Goal: Information Seeking & Learning: Learn about a topic

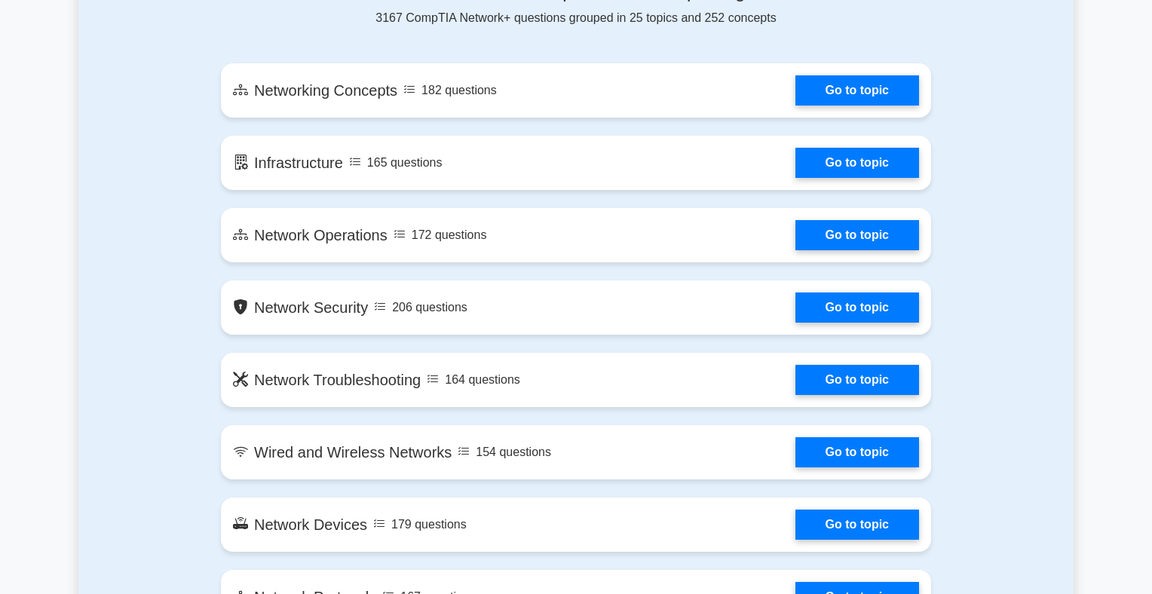
scroll to position [860, 0]
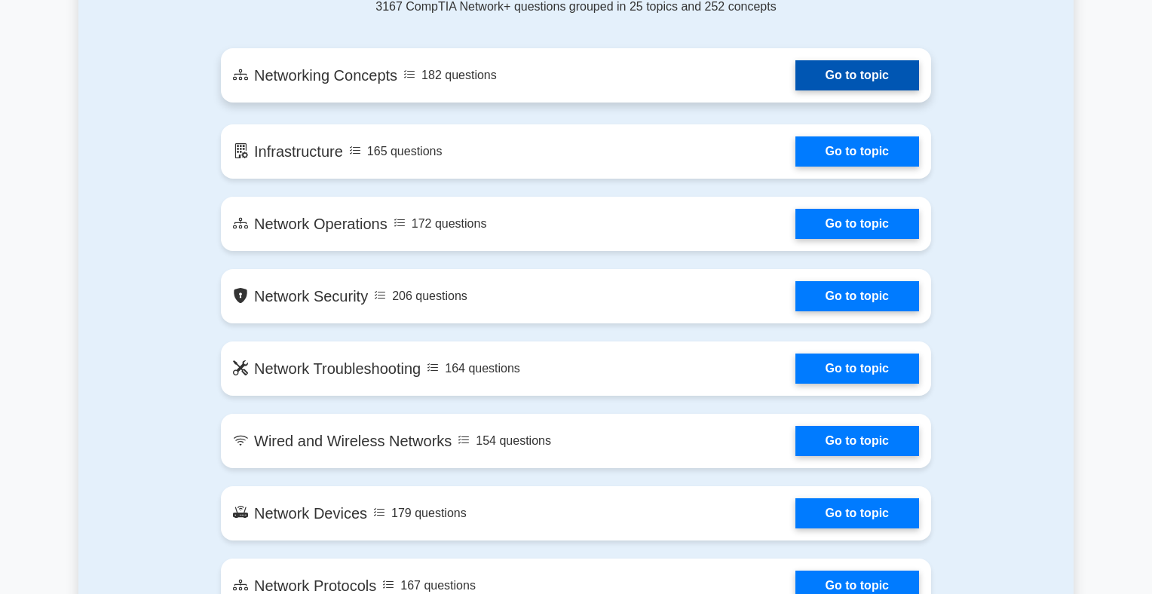
click at [872, 90] on link "Go to topic" at bounding box center [858, 75] width 124 height 30
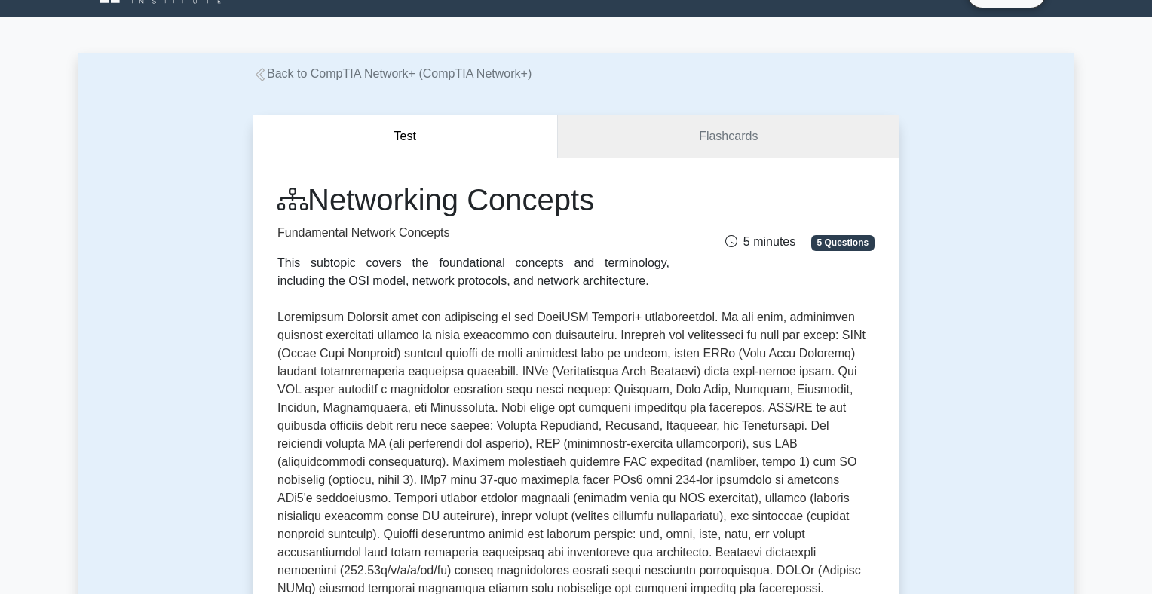
scroll to position [516, 0]
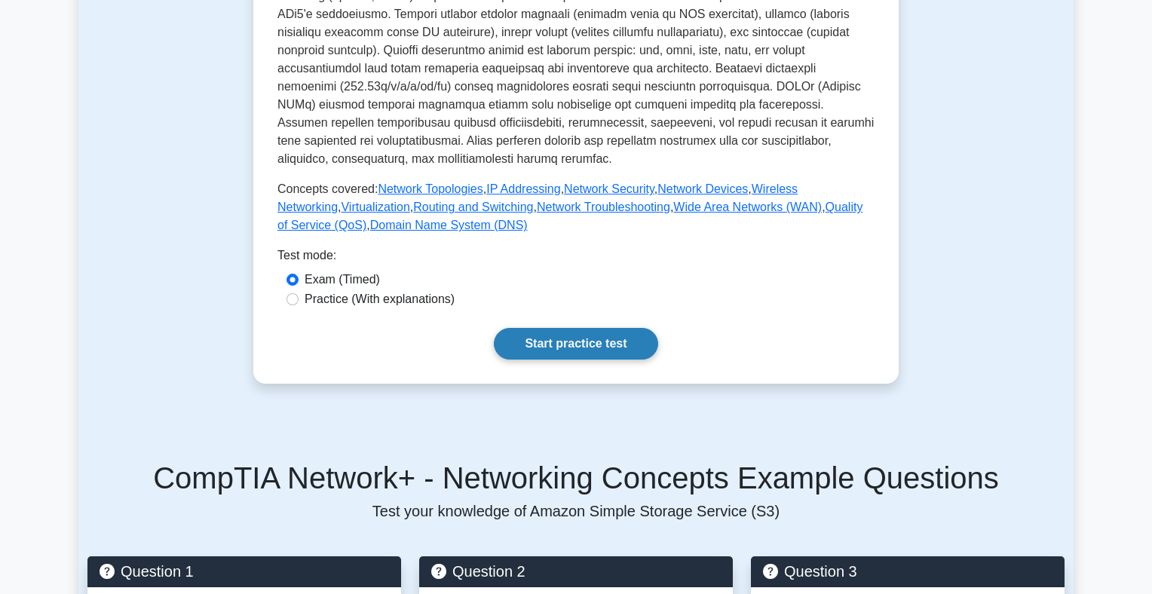
click at [590, 360] on link "Start practice test" at bounding box center [576, 344] width 164 height 32
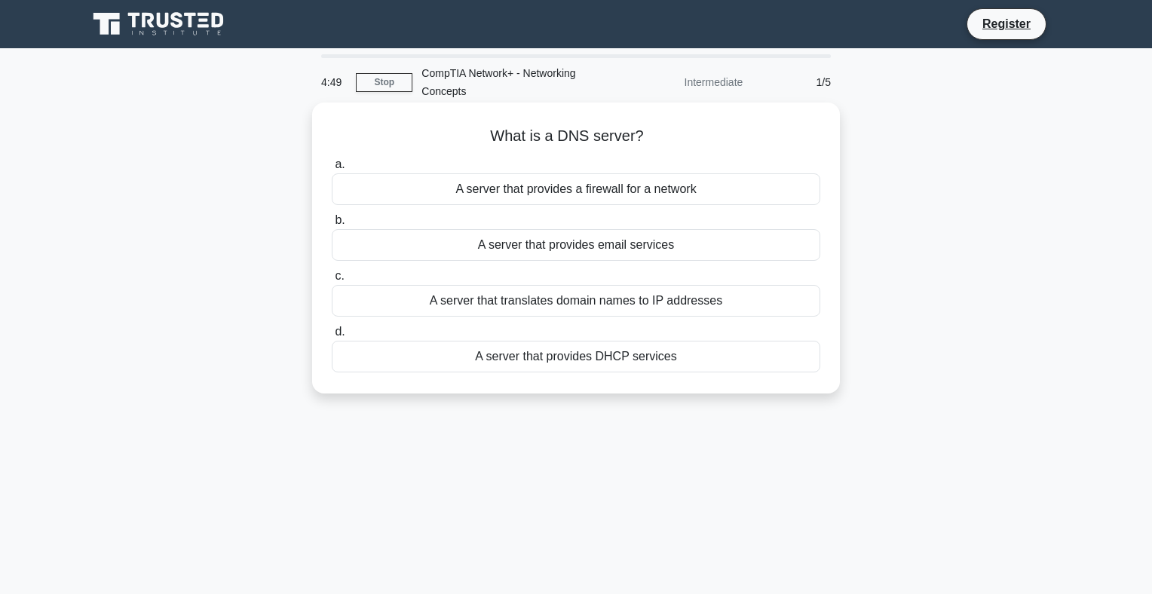
click at [558, 308] on div "A server that translates domain names to IP addresses" at bounding box center [576, 301] width 489 height 32
click at [332, 281] on input "c. A server that translates domain names to IP addresses" at bounding box center [332, 276] width 0 height 10
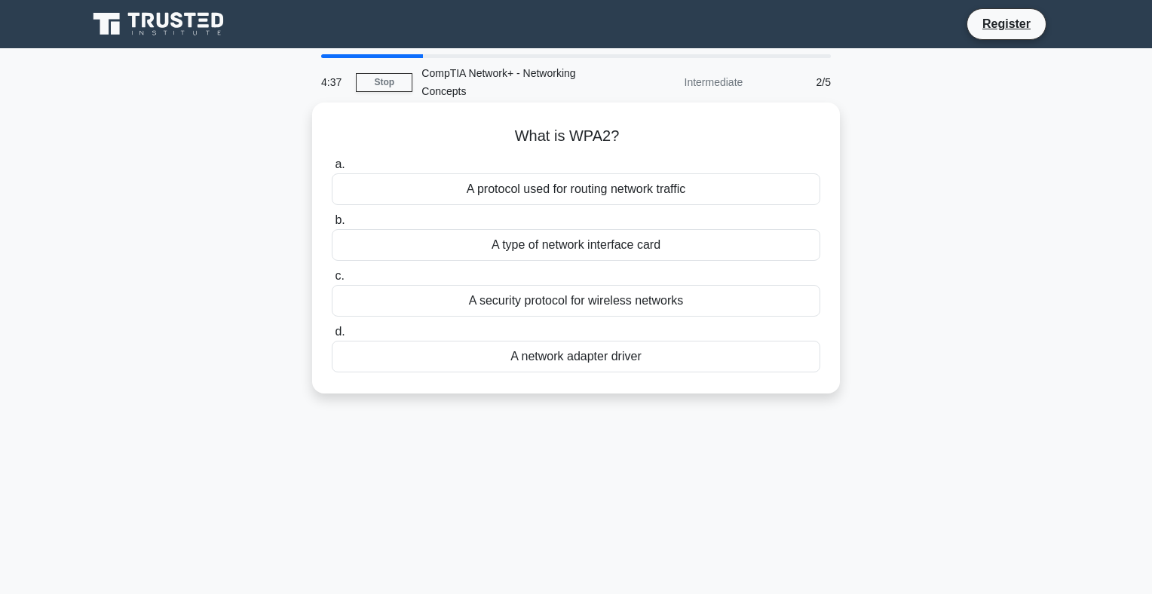
click at [618, 302] on div "A security protocol for wireless networks" at bounding box center [576, 301] width 489 height 32
click at [332, 281] on input "c. A security protocol for wireless networks" at bounding box center [332, 276] width 0 height 10
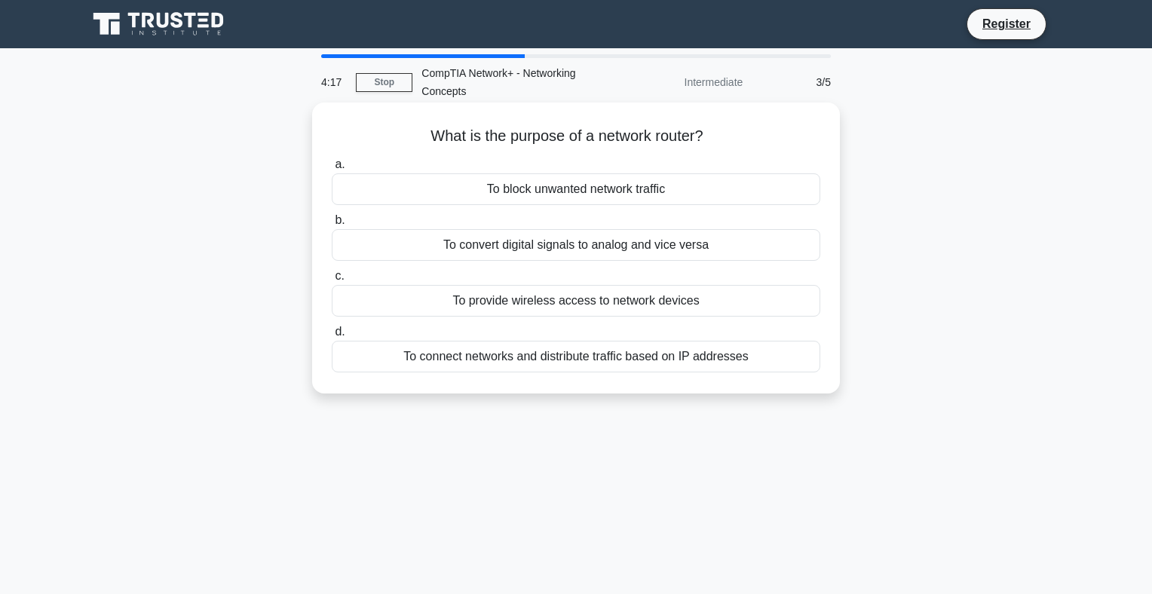
click at [658, 360] on div "To connect networks and distribute traffic based on IP addresses" at bounding box center [576, 357] width 489 height 32
click at [332, 337] on input "d. To connect networks and distribute traffic based on IP addresses" at bounding box center [332, 332] width 0 height 10
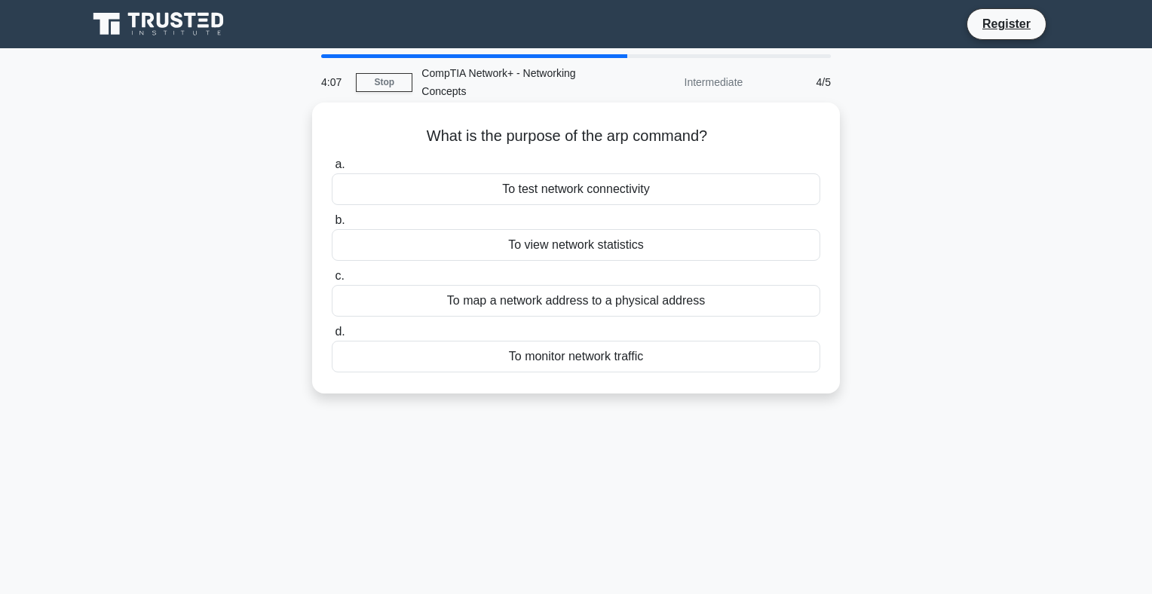
click at [652, 299] on div "To map a network address to a physical address" at bounding box center [576, 301] width 489 height 32
click at [332, 281] on input "c. To map a network address to a physical address" at bounding box center [332, 276] width 0 height 10
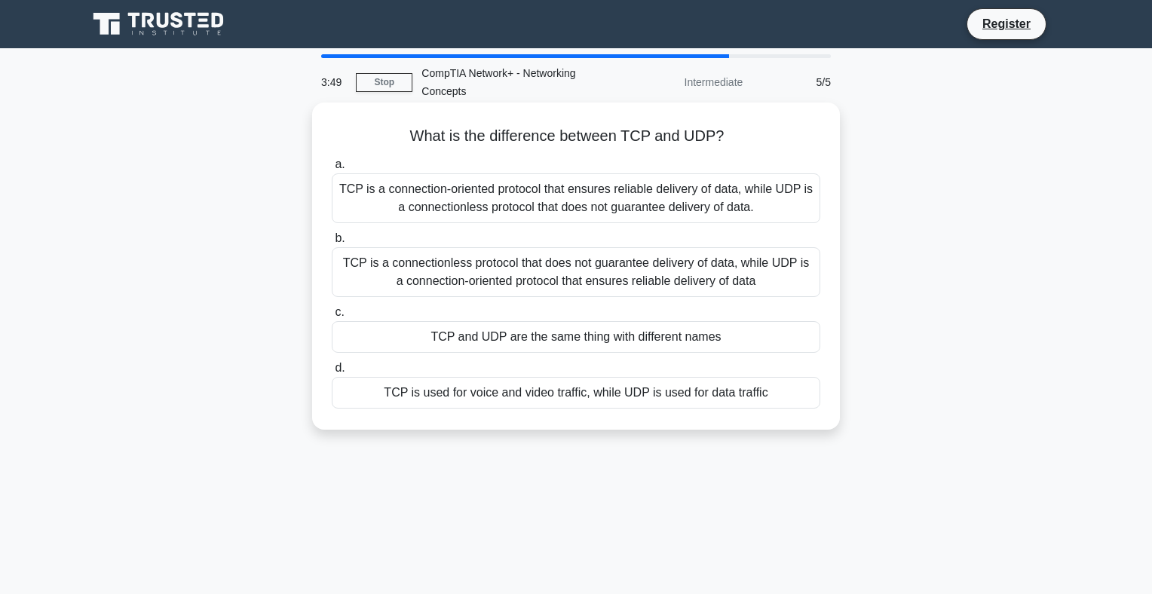
click at [584, 204] on div "TCP is a connection-oriented protocol that ensures reliable delivery of data, w…" at bounding box center [576, 198] width 489 height 50
click at [332, 170] on input "a. TCP is a connection-oriented protocol that ensures reliable delivery of data…" at bounding box center [332, 165] width 0 height 10
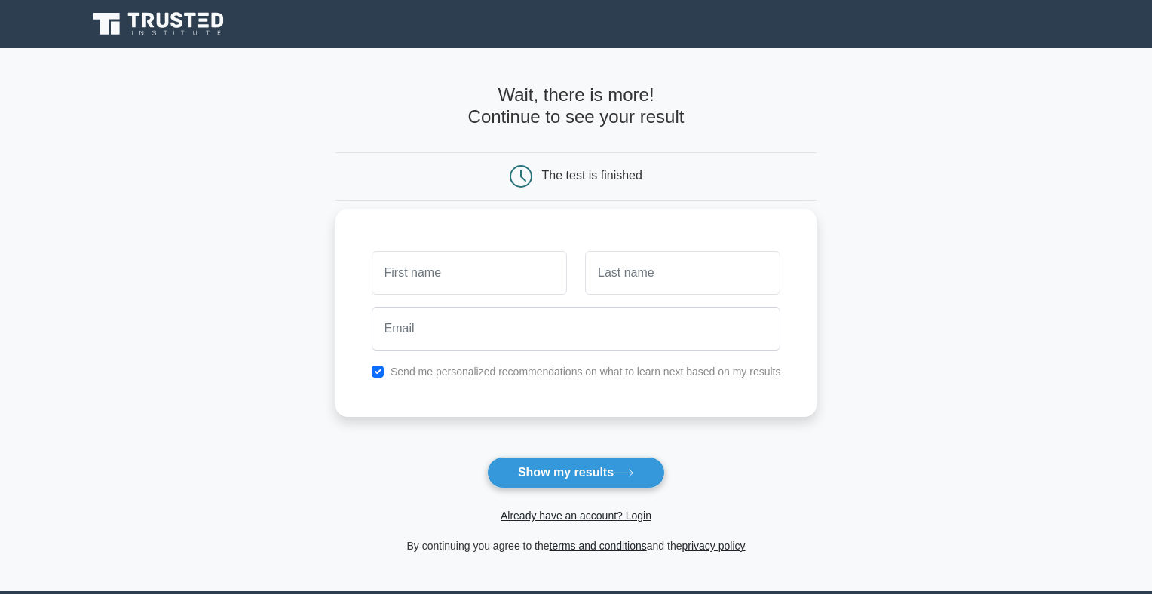
click at [465, 272] on input "text" at bounding box center [469, 273] width 195 height 44
type input "ravi"
type input "shankar"
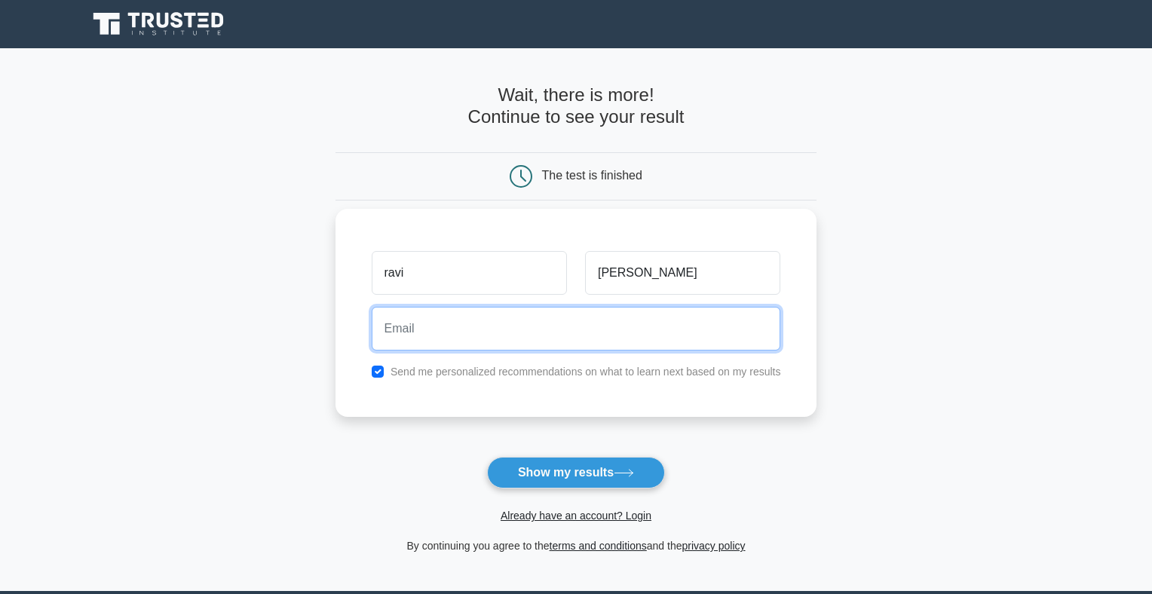
type input "t"
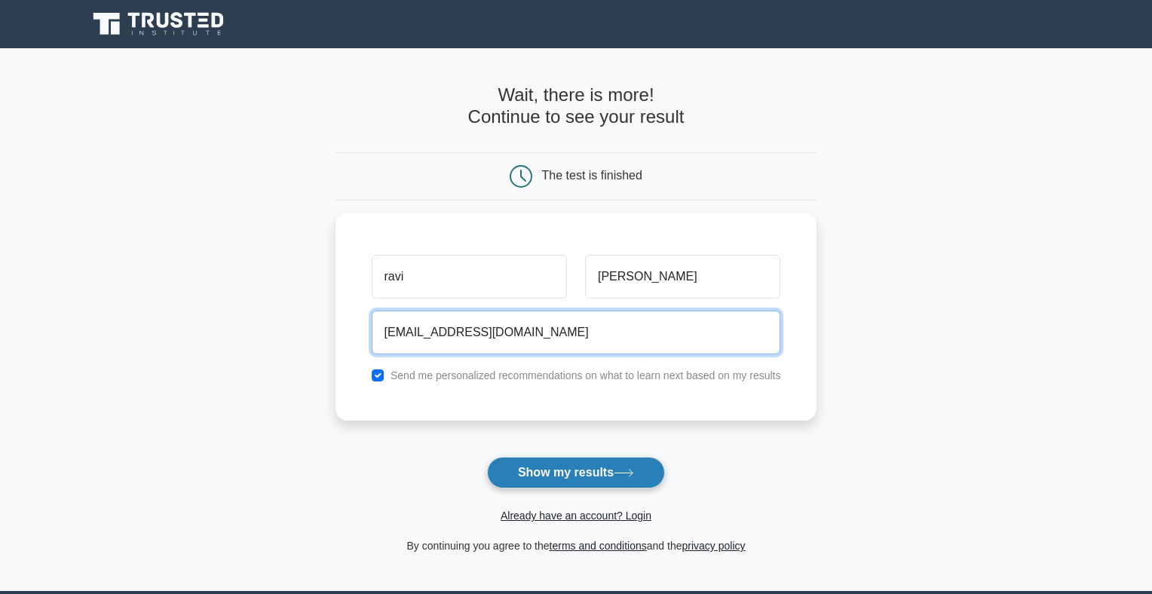
type input "ravi.shankar119@gmail.com"
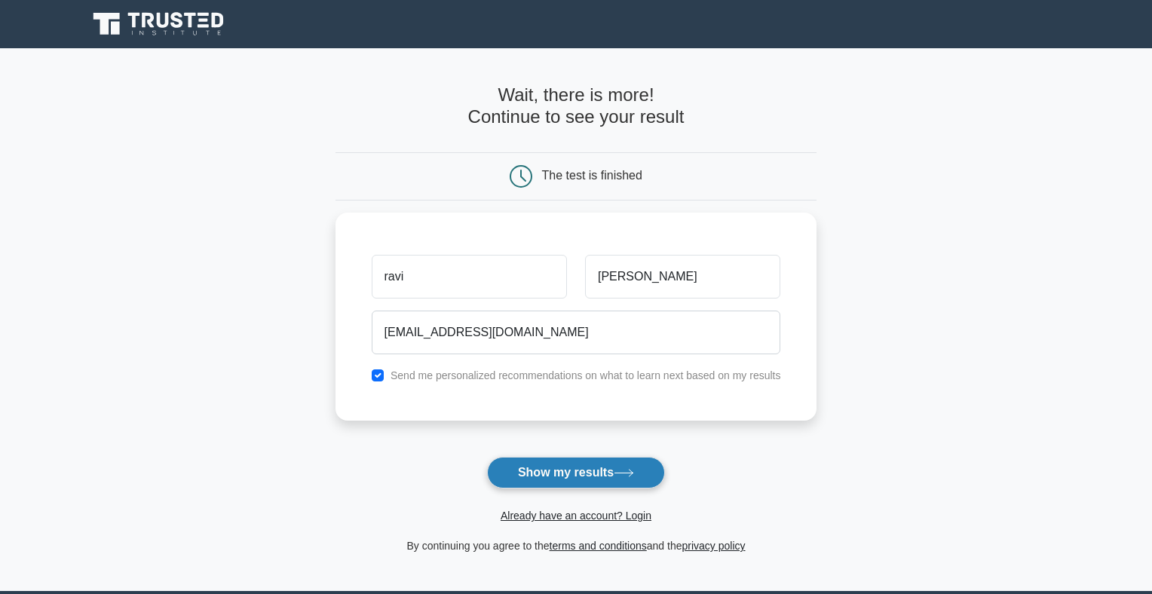
click at [575, 481] on button "Show my results" at bounding box center [576, 473] width 178 height 32
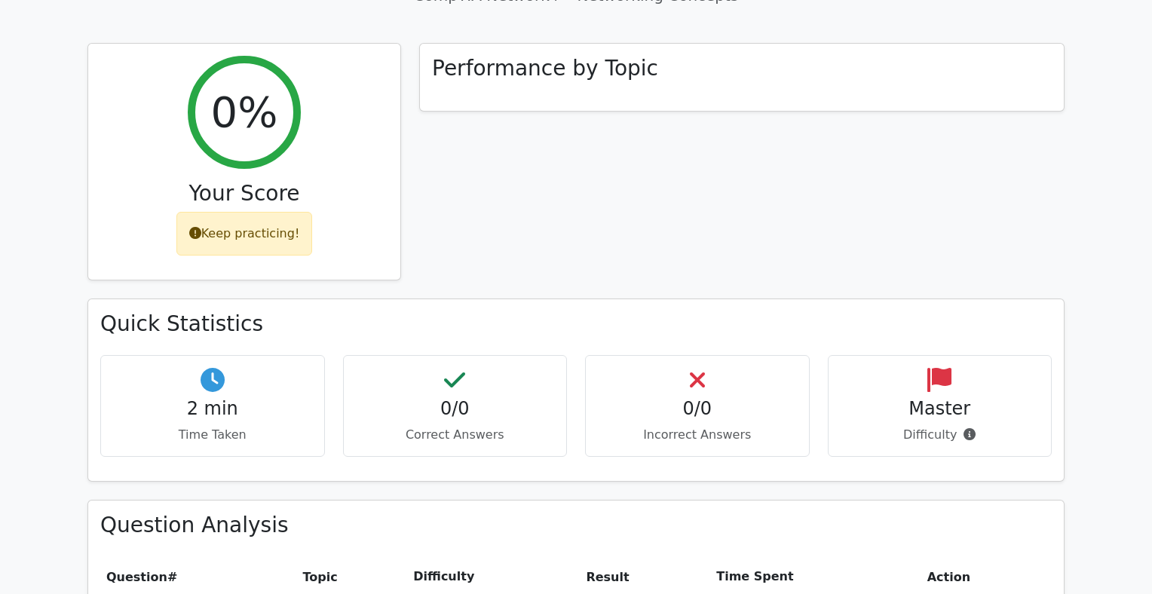
scroll to position [546, 0]
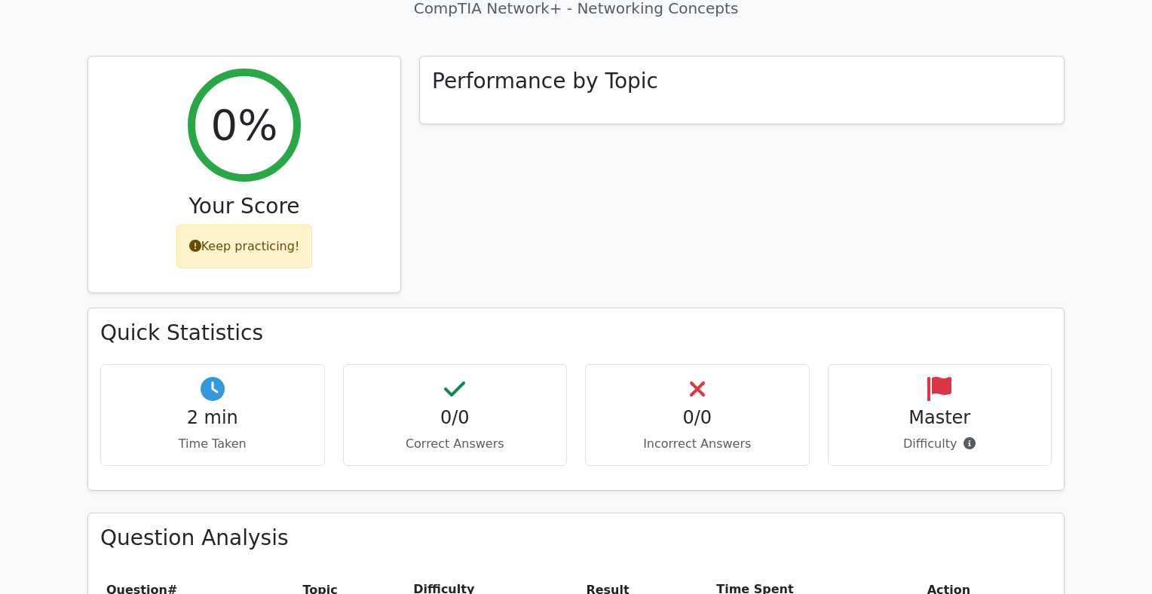
click at [195, 407] on h4 "2 min" at bounding box center [212, 418] width 199 height 22
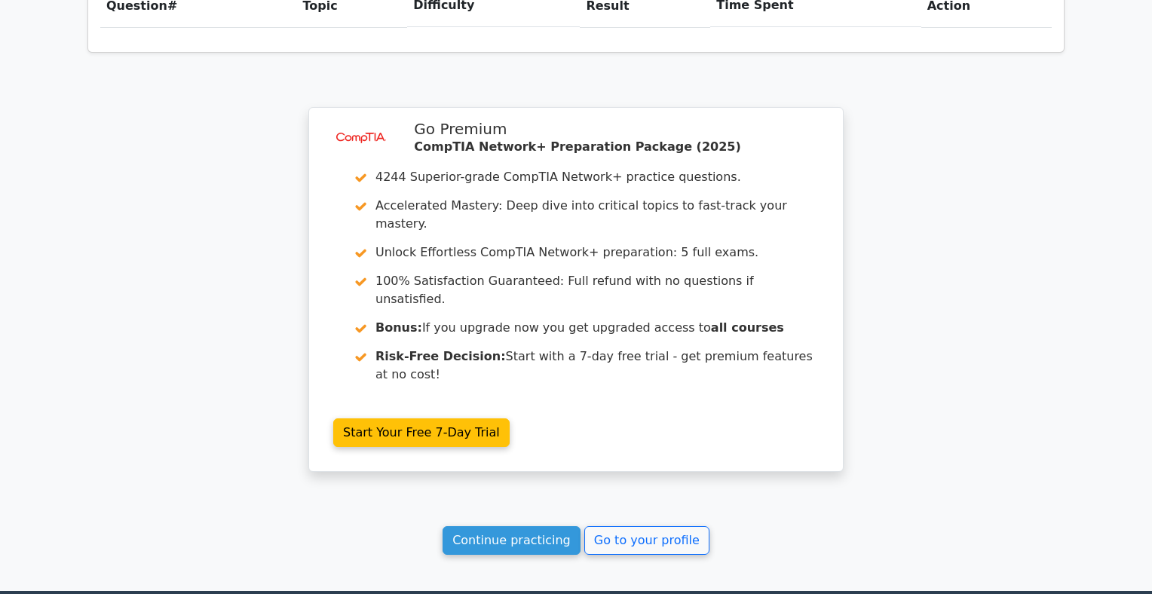
scroll to position [1148, 0]
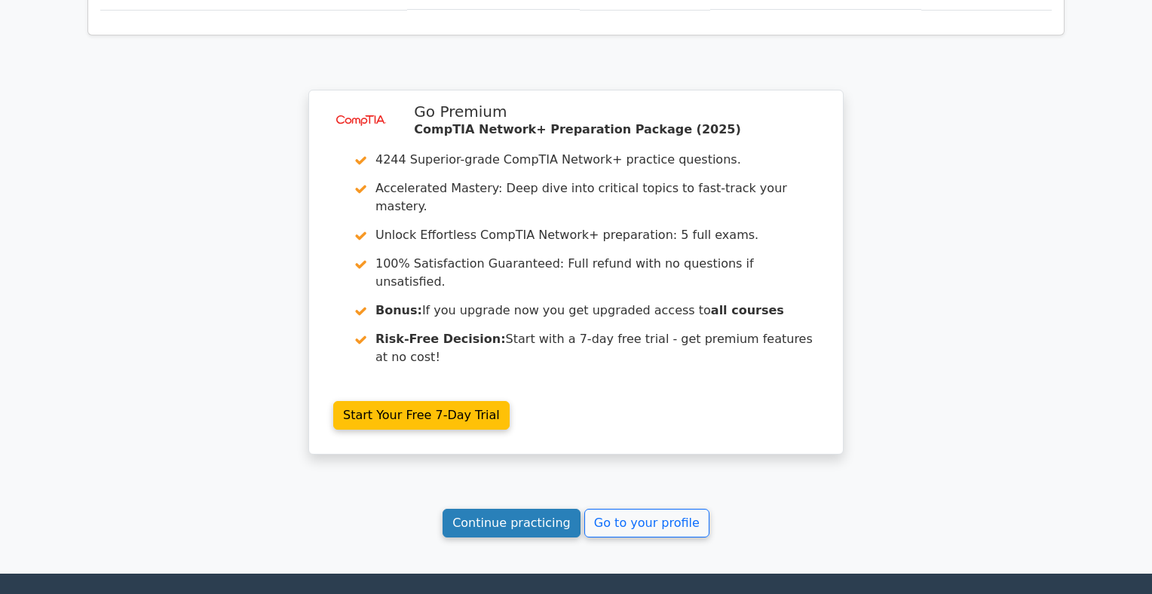
click at [527, 509] on link "Continue practicing" at bounding box center [512, 523] width 138 height 29
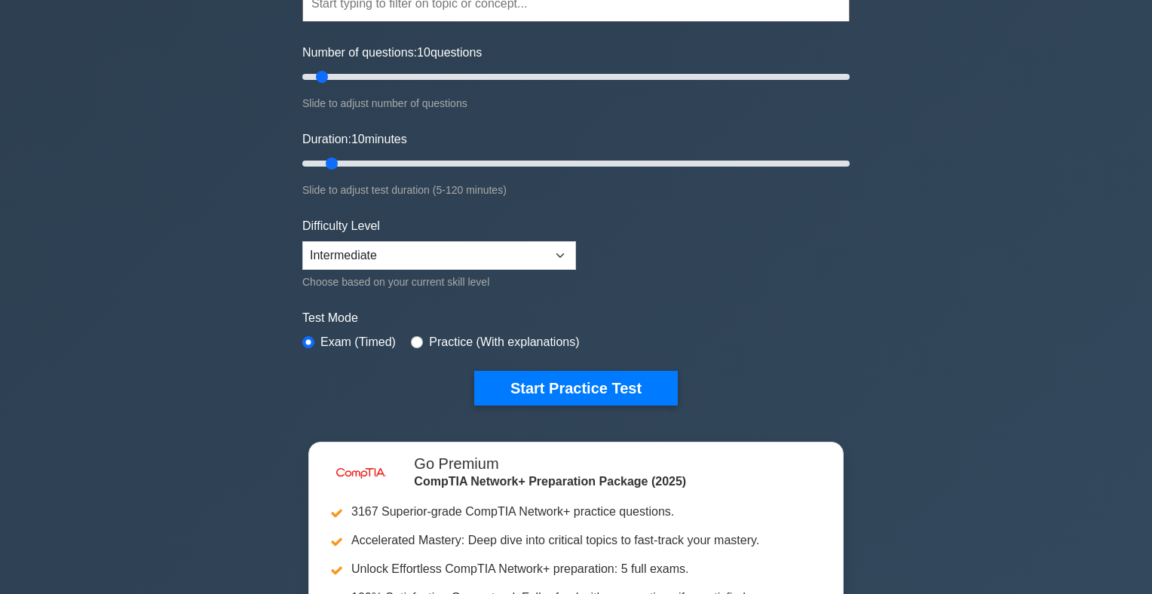
scroll to position [258, 0]
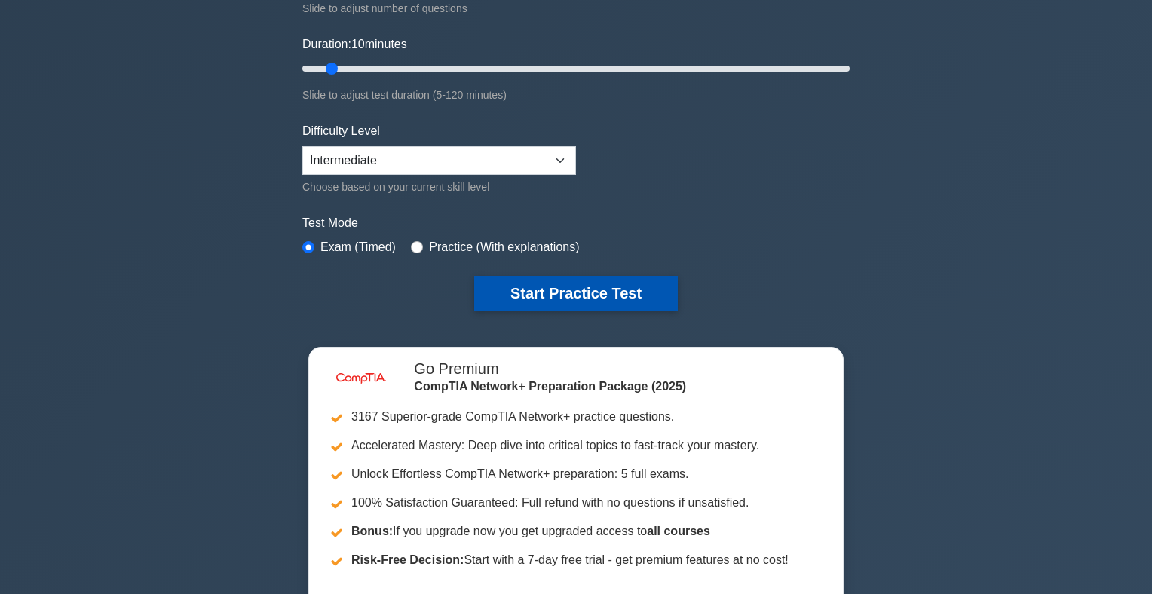
click at [560, 296] on button "Start Practice Test" at bounding box center [576, 293] width 204 height 35
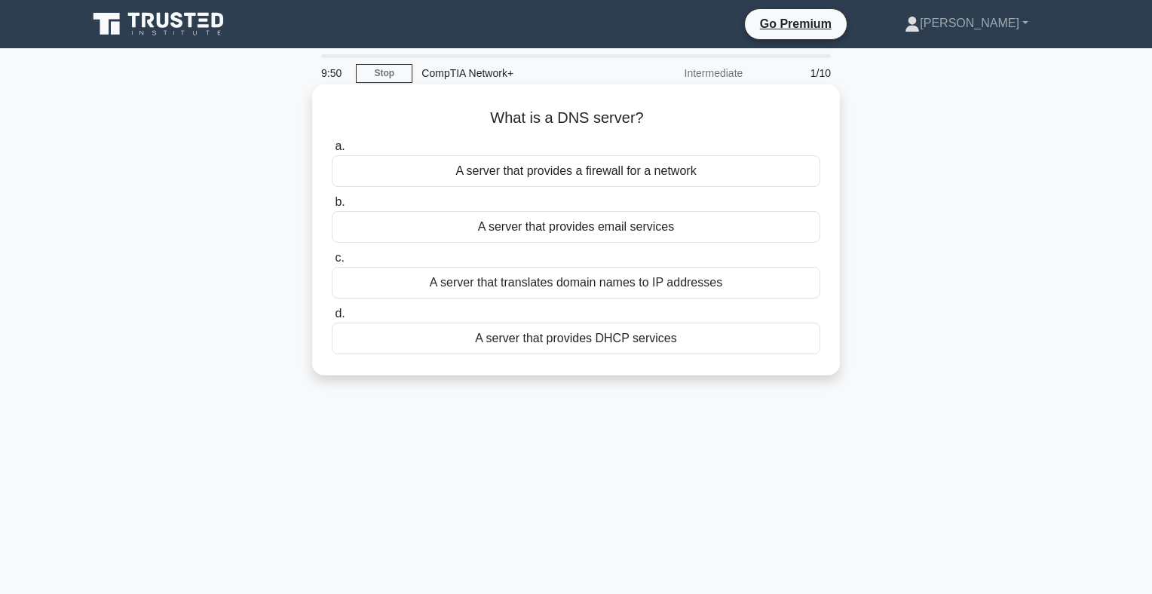
click at [621, 285] on div "A server that translates domain names to IP addresses" at bounding box center [576, 283] width 489 height 32
click at [332, 263] on input "c. A server that translates domain names to IP addresses" at bounding box center [332, 258] width 0 height 10
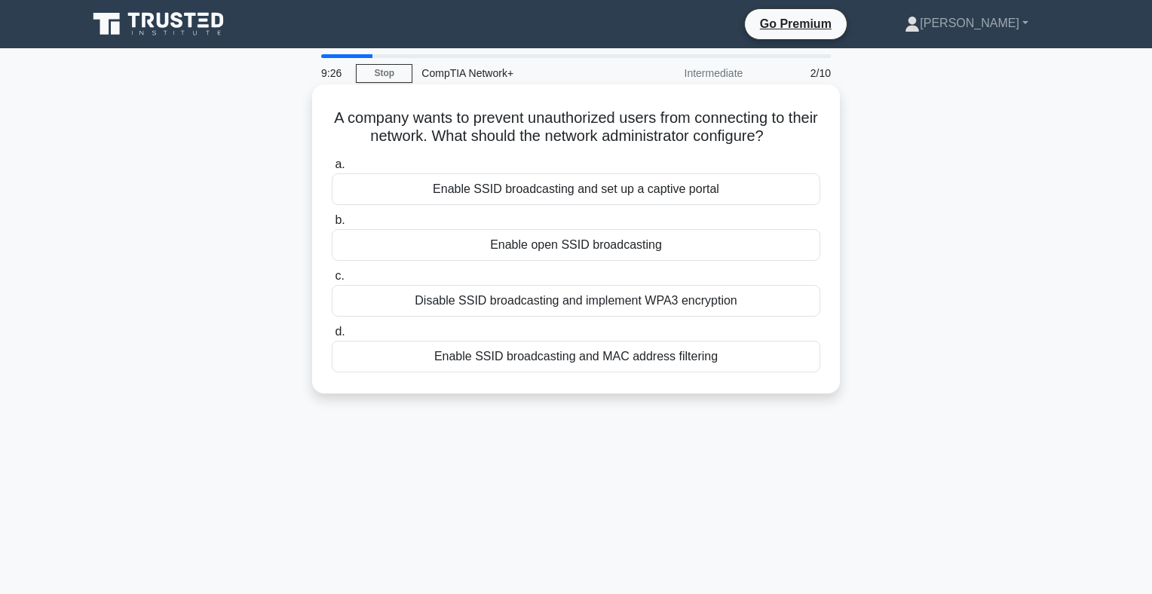
click at [623, 317] on div "Disable SSID broadcasting and implement WPA3 encryption" at bounding box center [576, 301] width 489 height 32
click at [332, 281] on input "c. Disable SSID broadcasting and implement WPA3 encryption" at bounding box center [332, 276] width 0 height 10
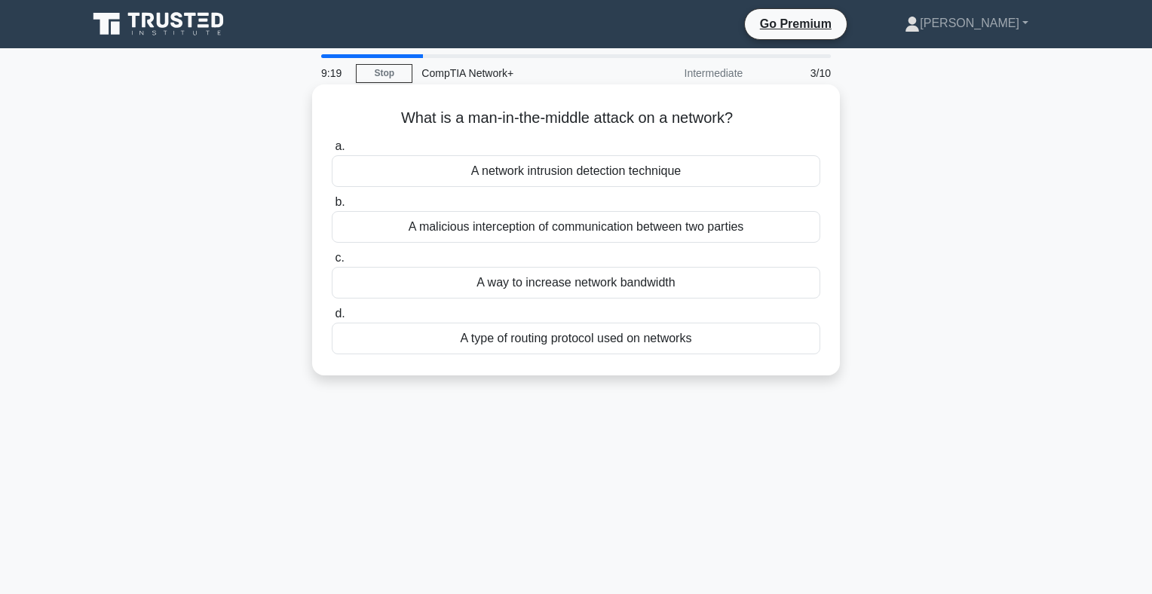
click at [693, 228] on div "A malicious interception of communication between two parties" at bounding box center [576, 227] width 489 height 32
click at [332, 207] on input "b. A malicious interception of communication between two parties" at bounding box center [332, 203] width 0 height 10
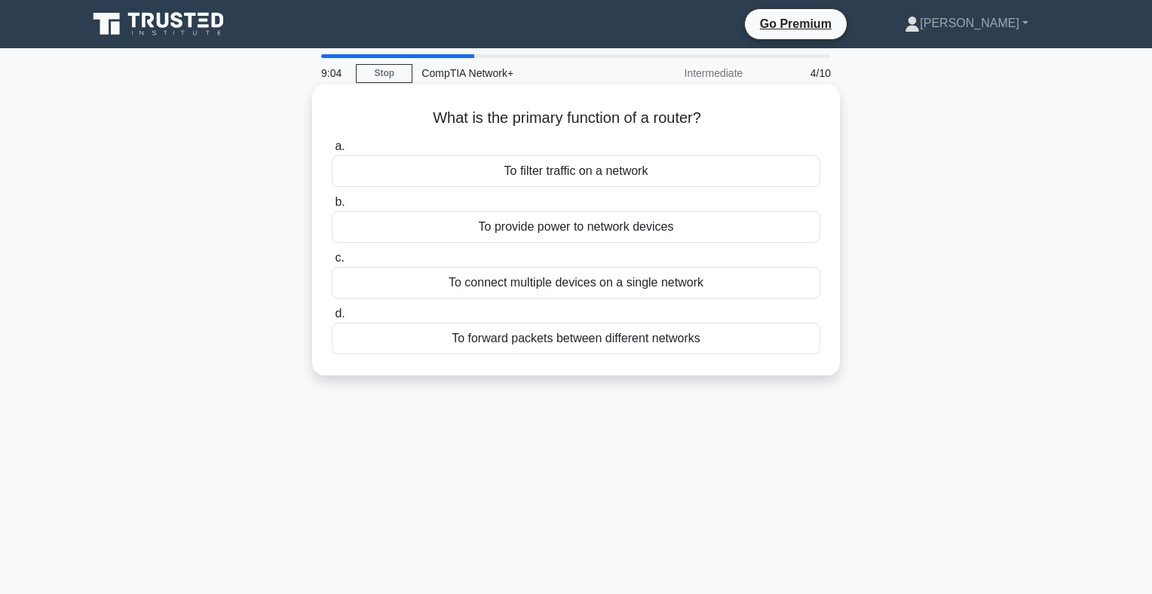
click at [681, 285] on div "To connect multiple devices on a single network" at bounding box center [576, 283] width 489 height 32
click at [332, 263] on input "c. To connect multiple devices on a single network" at bounding box center [332, 258] width 0 height 10
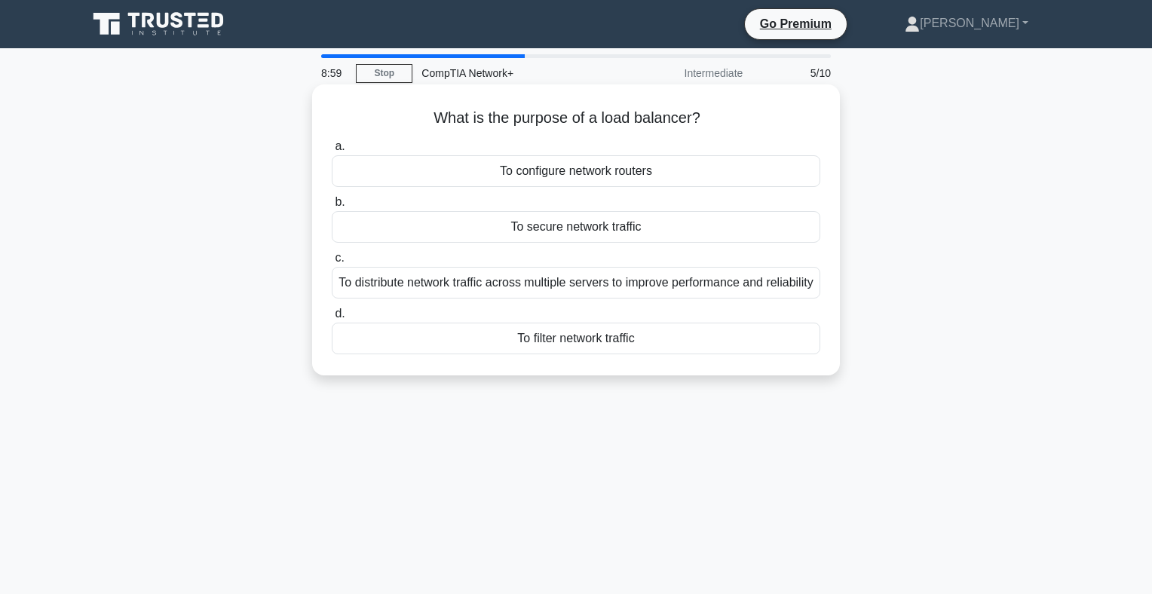
click at [598, 296] on div "To distribute network traffic across multiple servers to improve performance an…" at bounding box center [576, 283] width 489 height 32
click at [332, 263] on input "c. To distribute network traffic across multiple servers to improve performance…" at bounding box center [332, 258] width 0 height 10
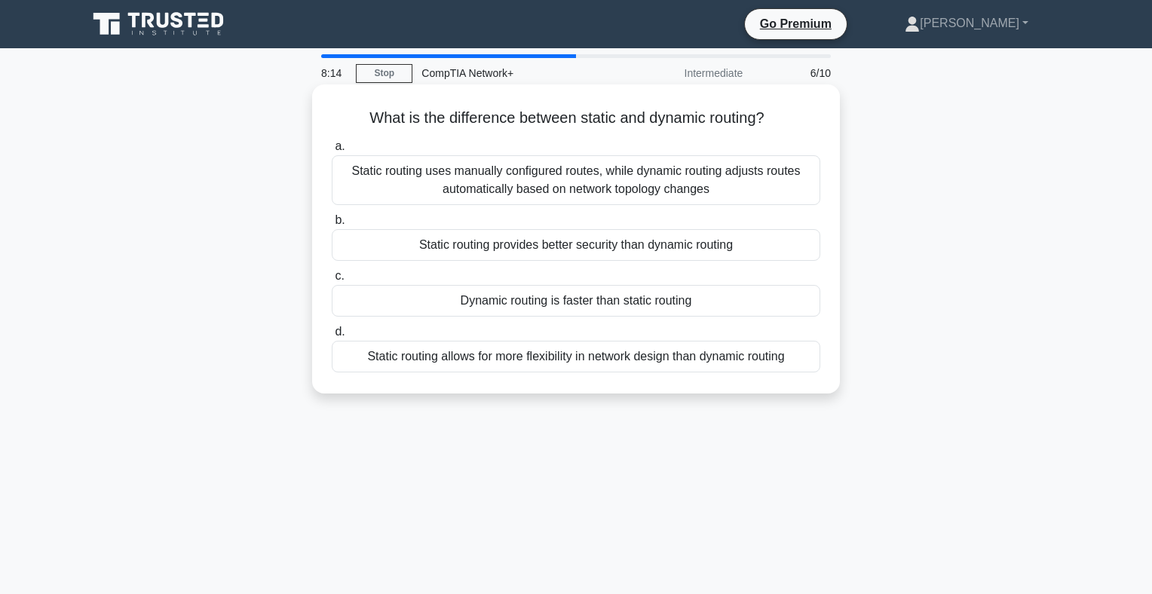
click at [611, 182] on div "Static routing uses manually configured routes, while dynamic routing adjusts r…" at bounding box center [576, 180] width 489 height 50
click at [332, 152] on input "a. Static routing uses manually configured routes, while dynamic routing adjust…" at bounding box center [332, 147] width 0 height 10
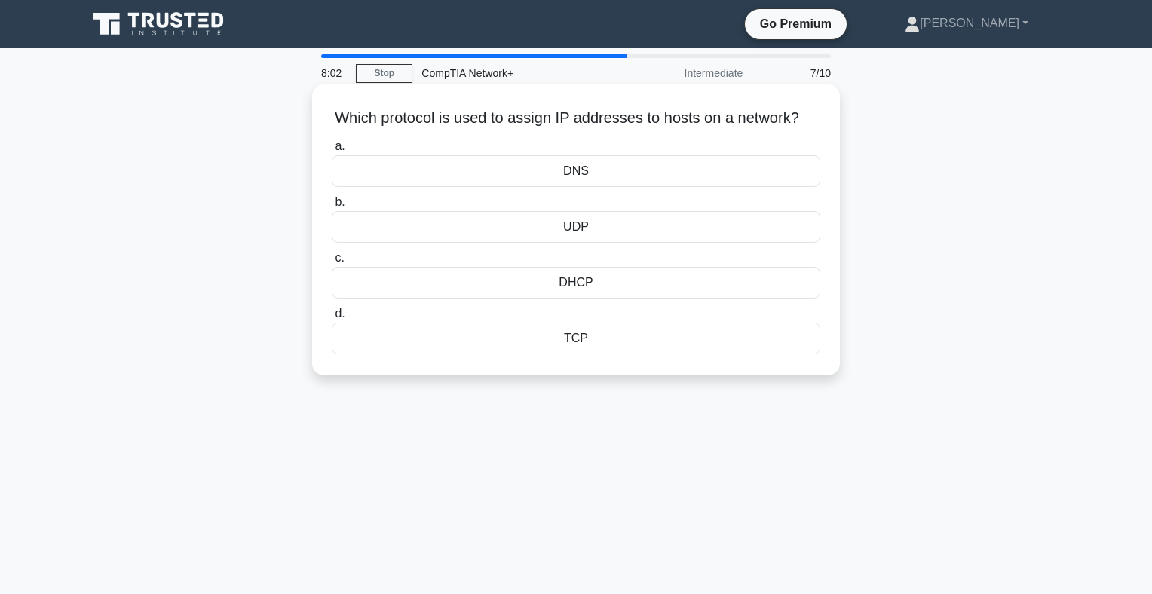
click at [587, 299] on div "DHCP" at bounding box center [576, 283] width 489 height 32
click at [332, 263] on input "c. DHCP" at bounding box center [332, 258] width 0 height 10
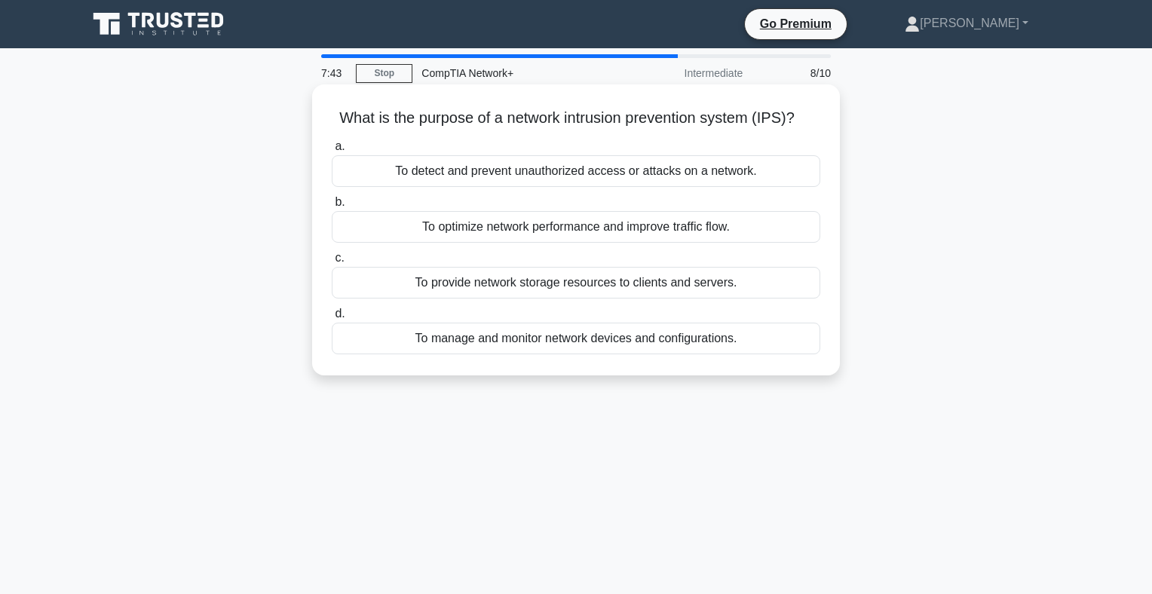
click at [573, 187] on div "To detect and prevent unauthorized access or attacks on a network." at bounding box center [576, 171] width 489 height 32
click at [332, 152] on input "a. To detect and prevent unauthorized access or attacks on a network." at bounding box center [332, 147] width 0 height 10
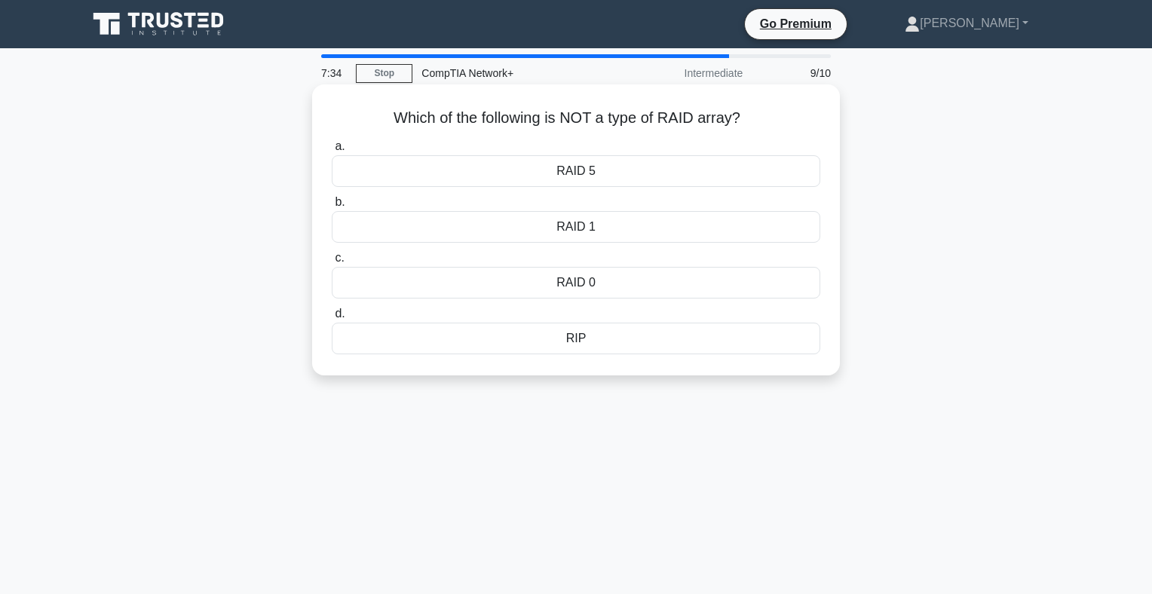
click at [581, 346] on div "RIP" at bounding box center [576, 339] width 489 height 32
click at [332, 319] on input "d. RIP" at bounding box center [332, 314] width 0 height 10
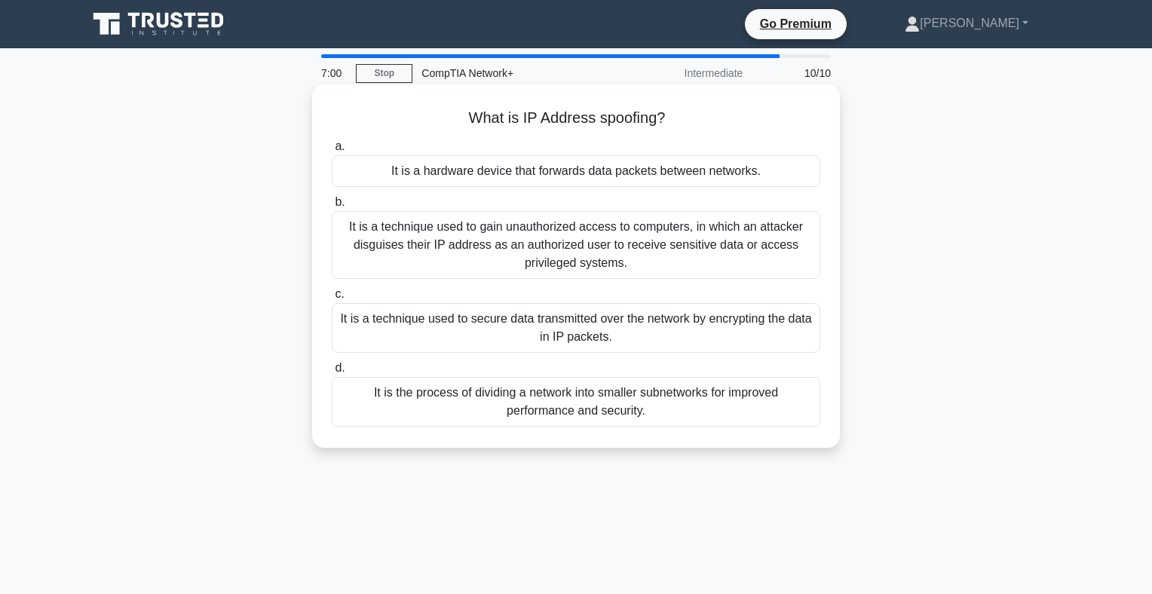
click at [600, 241] on div "It is a technique used to gain unauthorized access to computers, in which an at…" at bounding box center [576, 245] width 489 height 68
click at [332, 207] on input "b. It is a technique used to gain unauthorized access to computers, in which an…" at bounding box center [332, 203] width 0 height 10
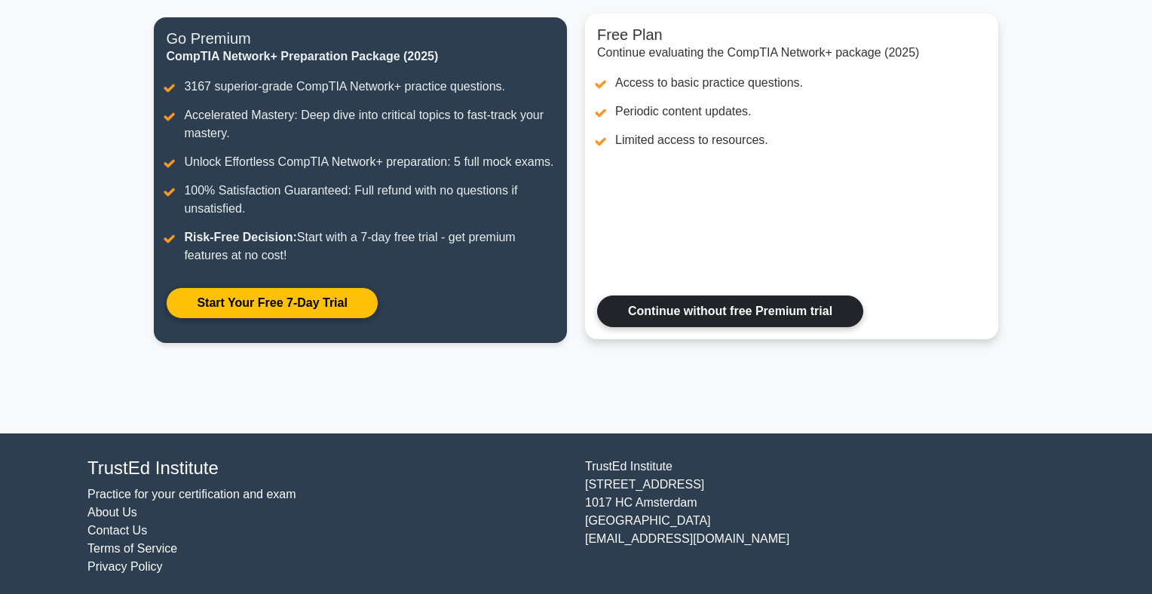
scroll to position [195, 0]
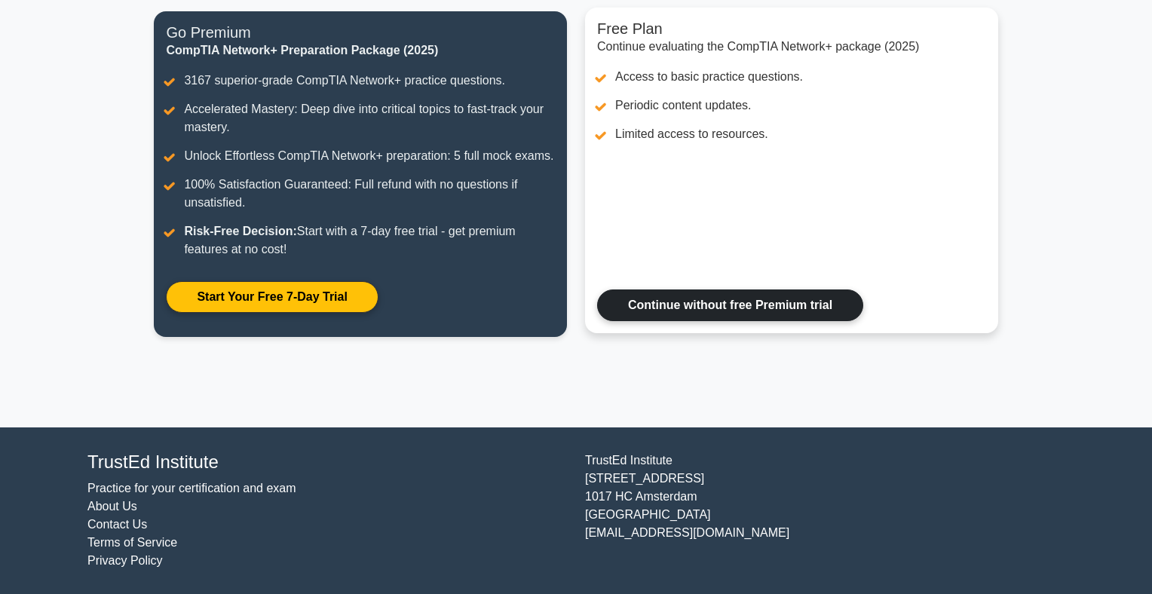
click at [804, 312] on link "Continue without free Premium trial" at bounding box center [730, 306] width 266 height 32
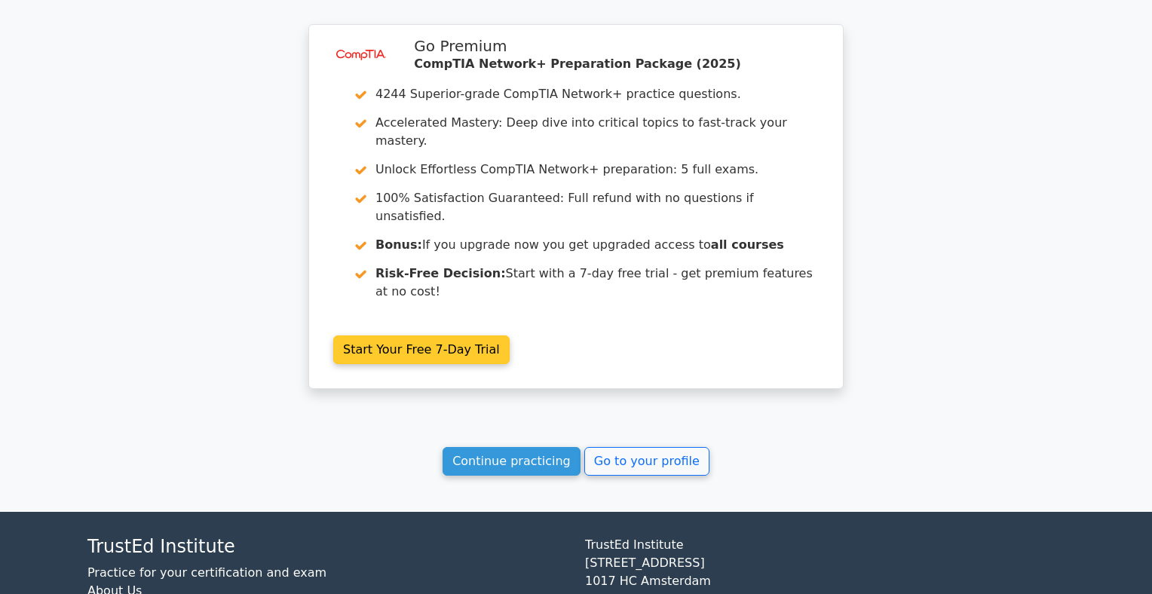
scroll to position [1234, 0]
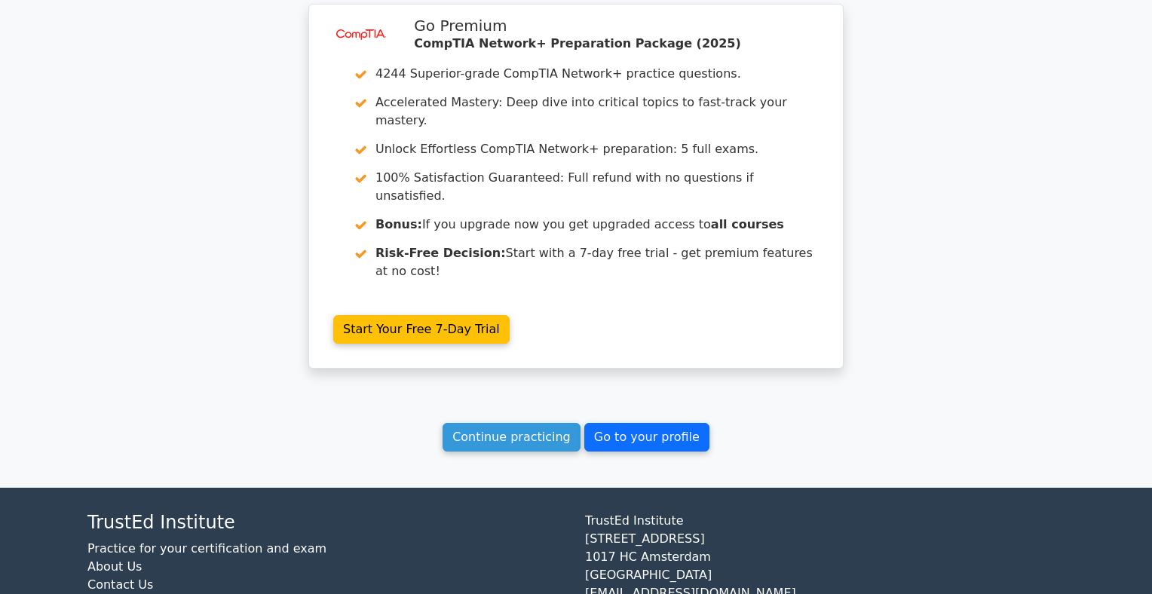
click at [658, 423] on link "Go to your profile" at bounding box center [646, 437] width 125 height 29
